Goal: Check status: Check status

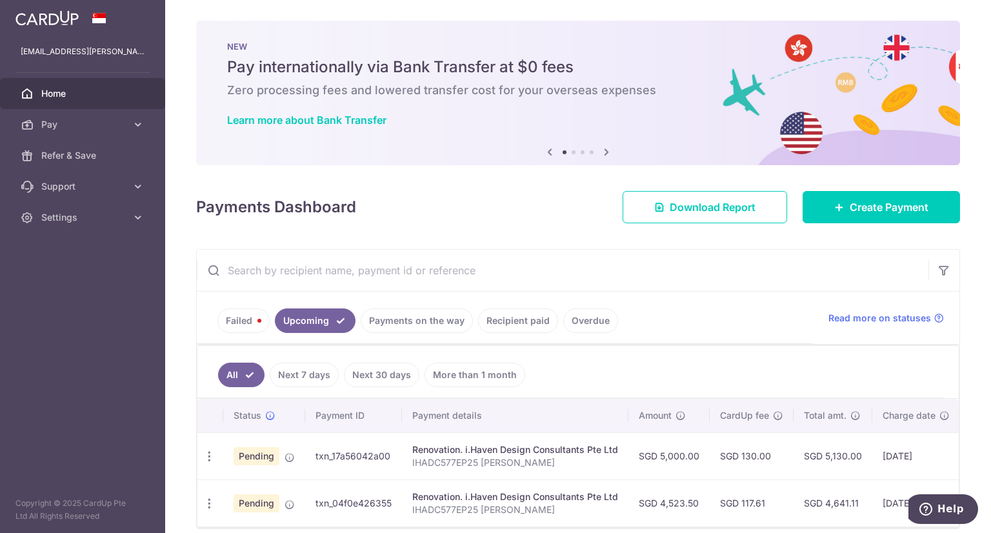
click at [393, 309] on link "Payments on the way" at bounding box center [417, 321] width 112 height 25
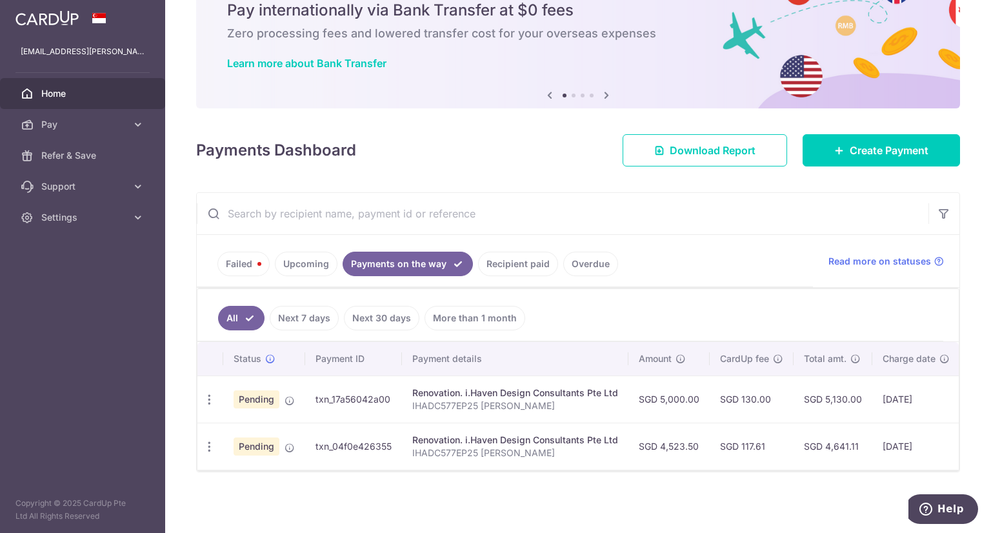
click at [324, 317] on link "Next 7 days" at bounding box center [304, 318] width 69 height 25
